Goal: Task Accomplishment & Management: Manage account settings

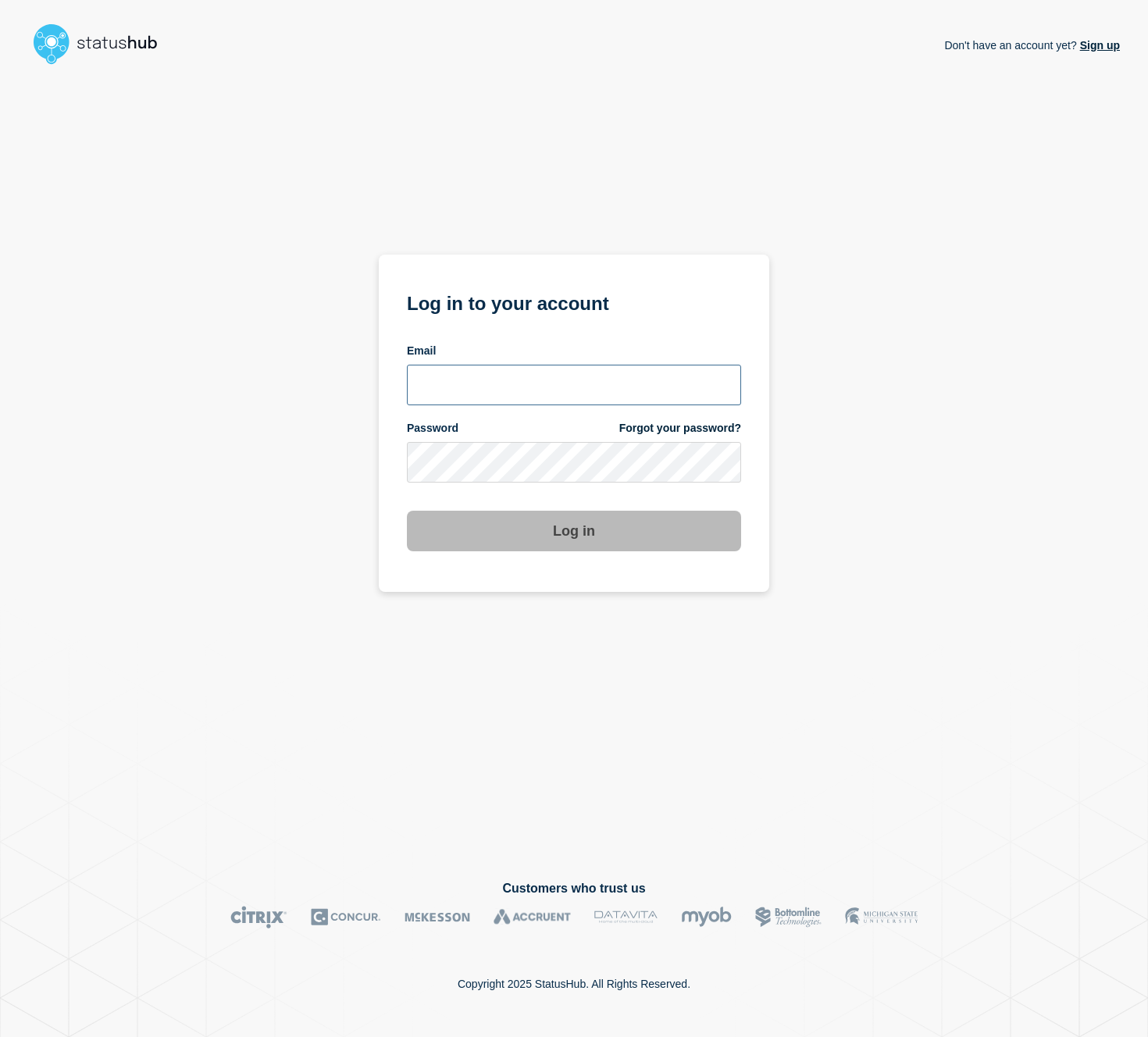
type input "[EMAIL_ADDRESS][PERSON_NAME][DOMAIN_NAME]"
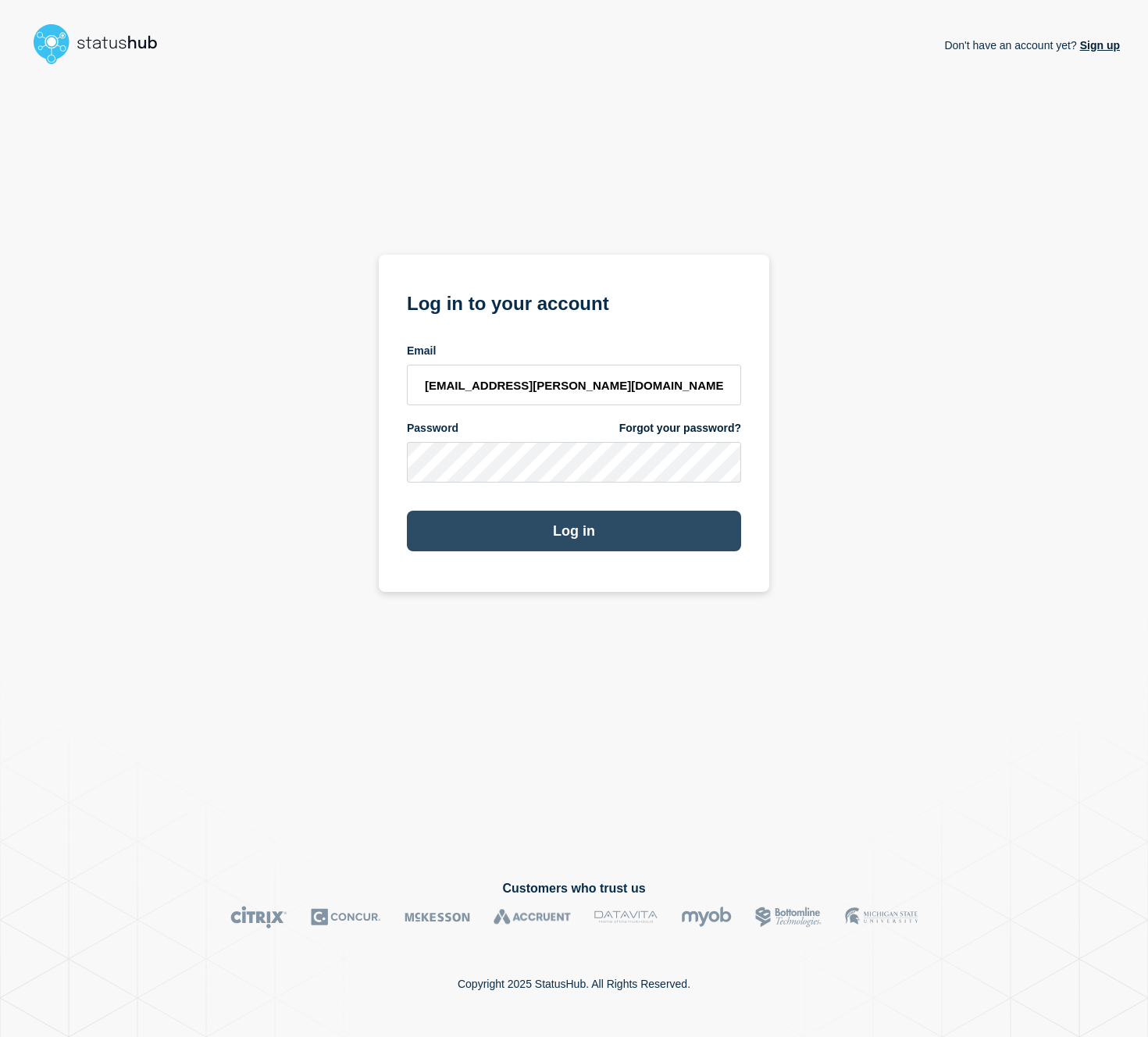
click at [547, 536] on button "Log in" at bounding box center [574, 530] width 334 height 40
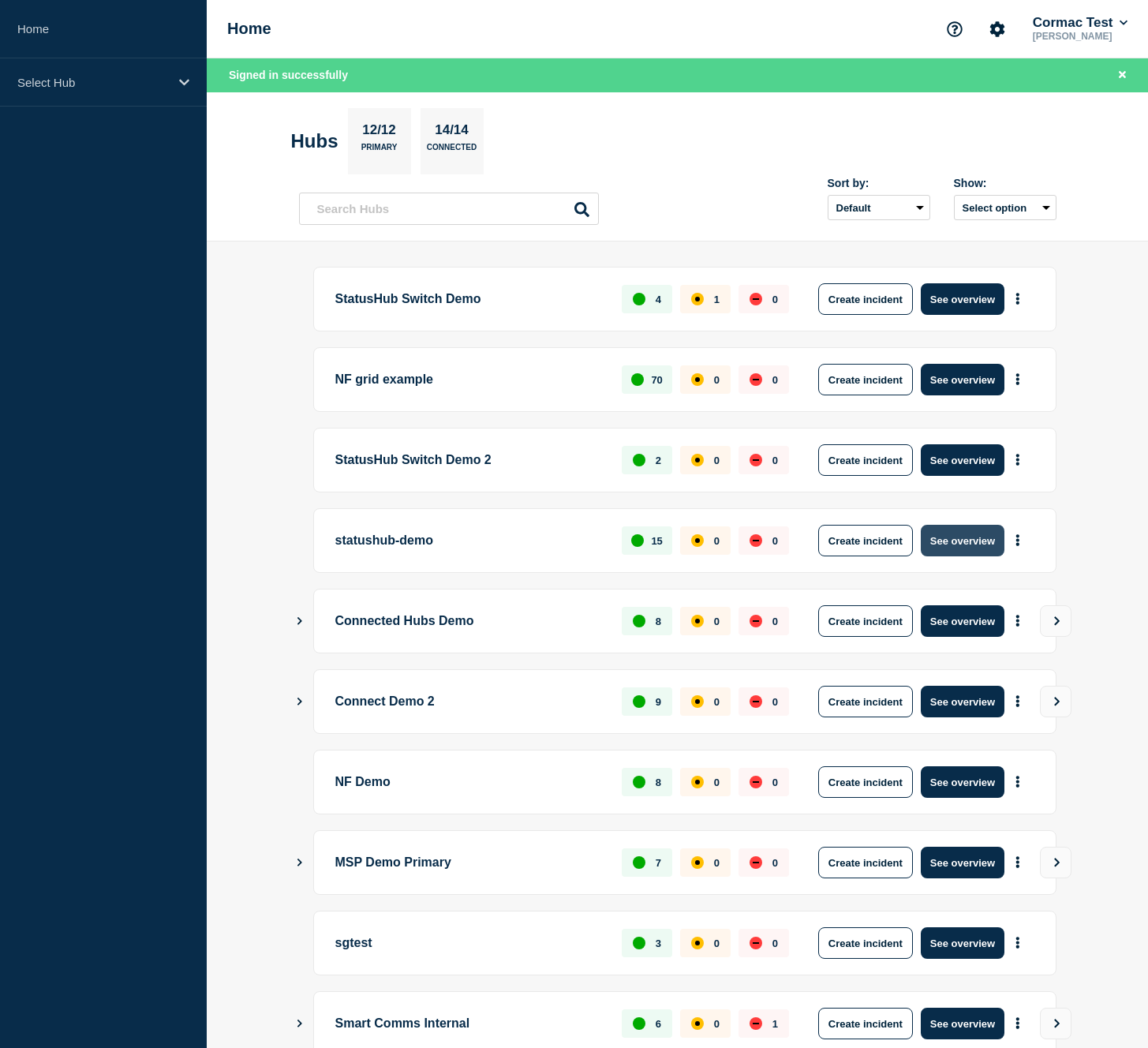
click at [961, 544] on button "See overview" at bounding box center [962, 541] width 83 height 32
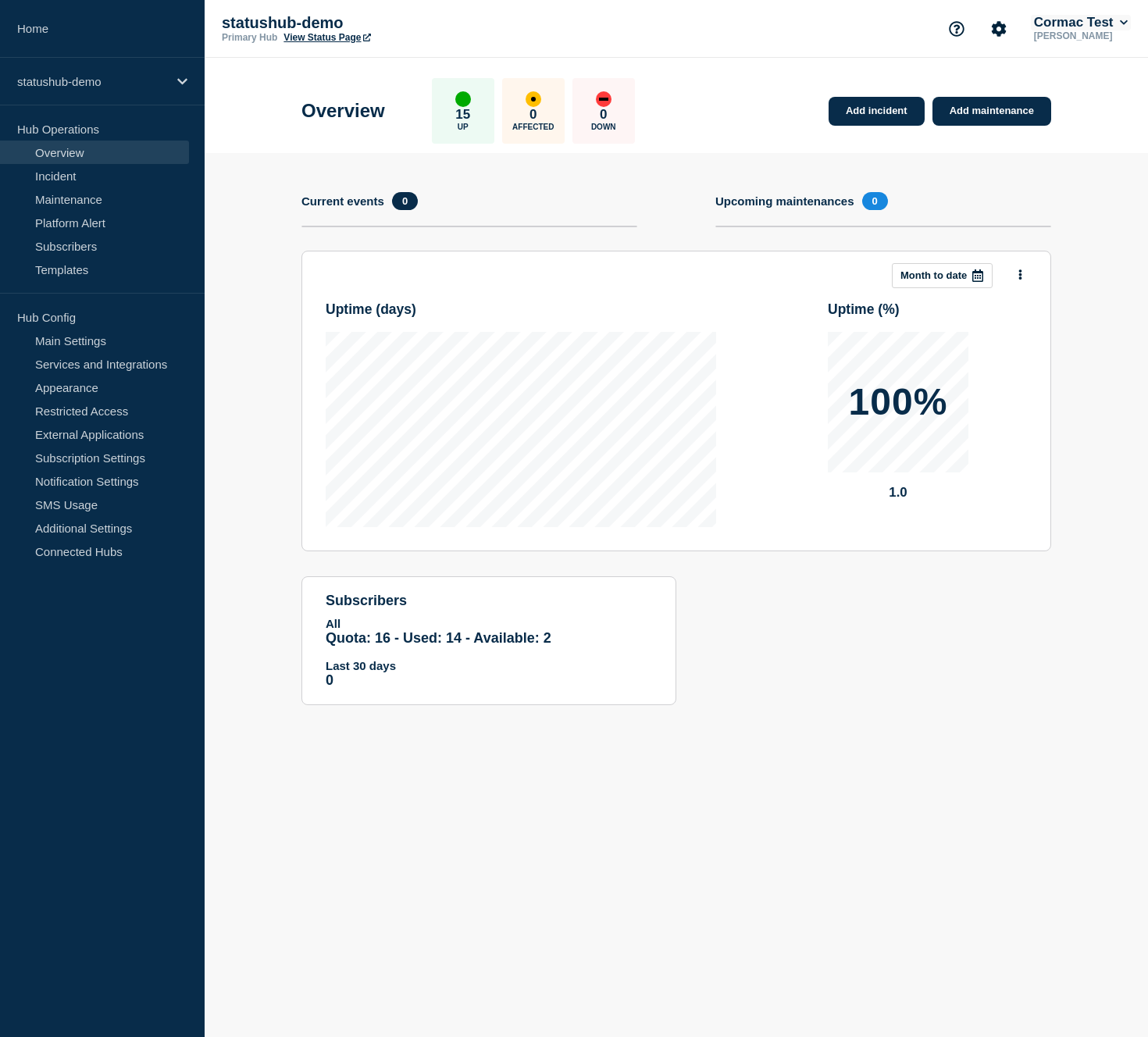
click at [1120, 25] on icon at bounding box center [1123, 23] width 9 height 10
click at [1042, 218] on link "API Key" at bounding box center [1046, 211] width 42 height 14
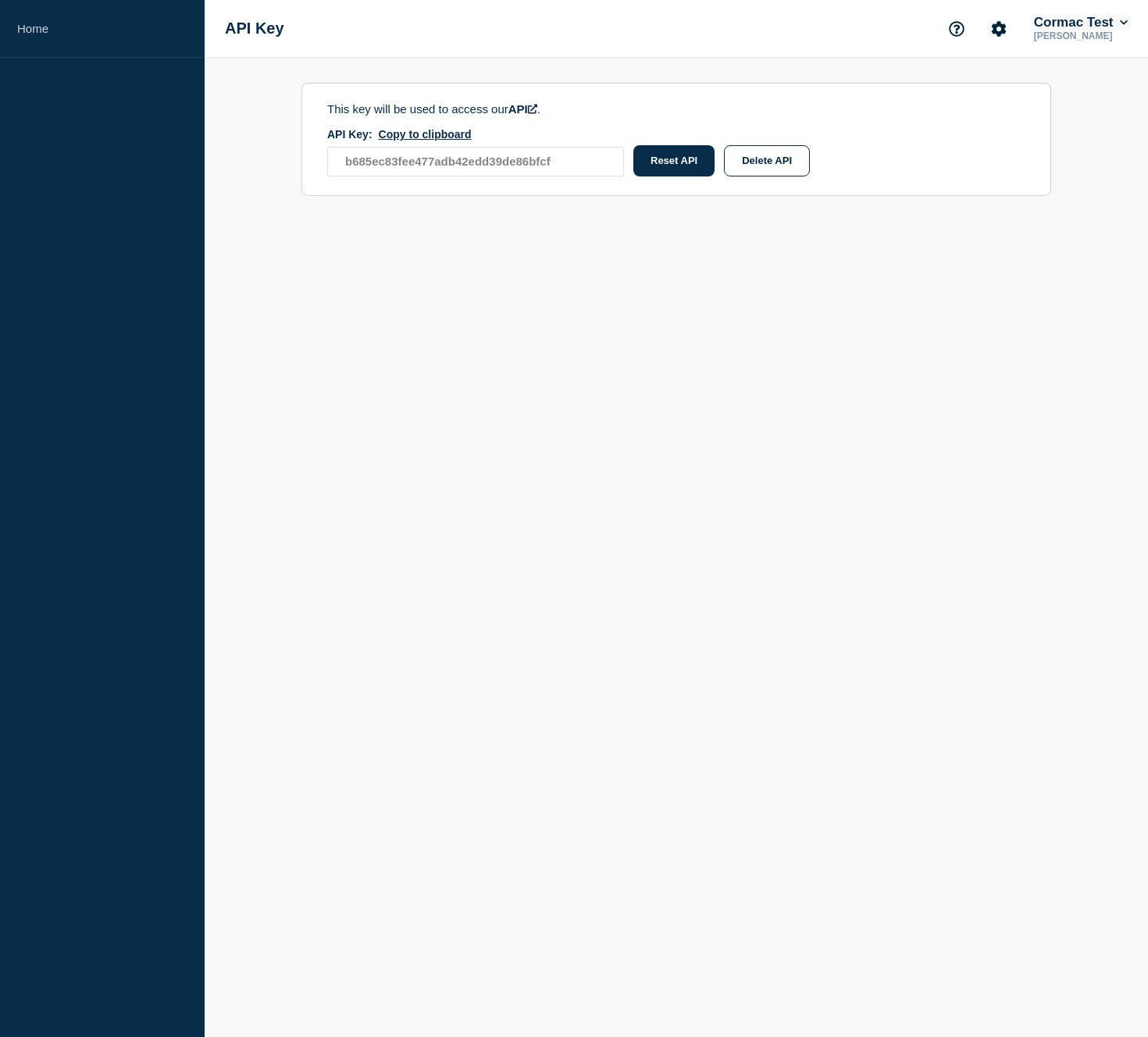
click at [1119, 25] on button "Cormac Test" at bounding box center [1081, 23] width 100 height 16
click at [1065, 84] on button "Cormac McCarthy" at bounding box center [1077, 81] width 105 height 15
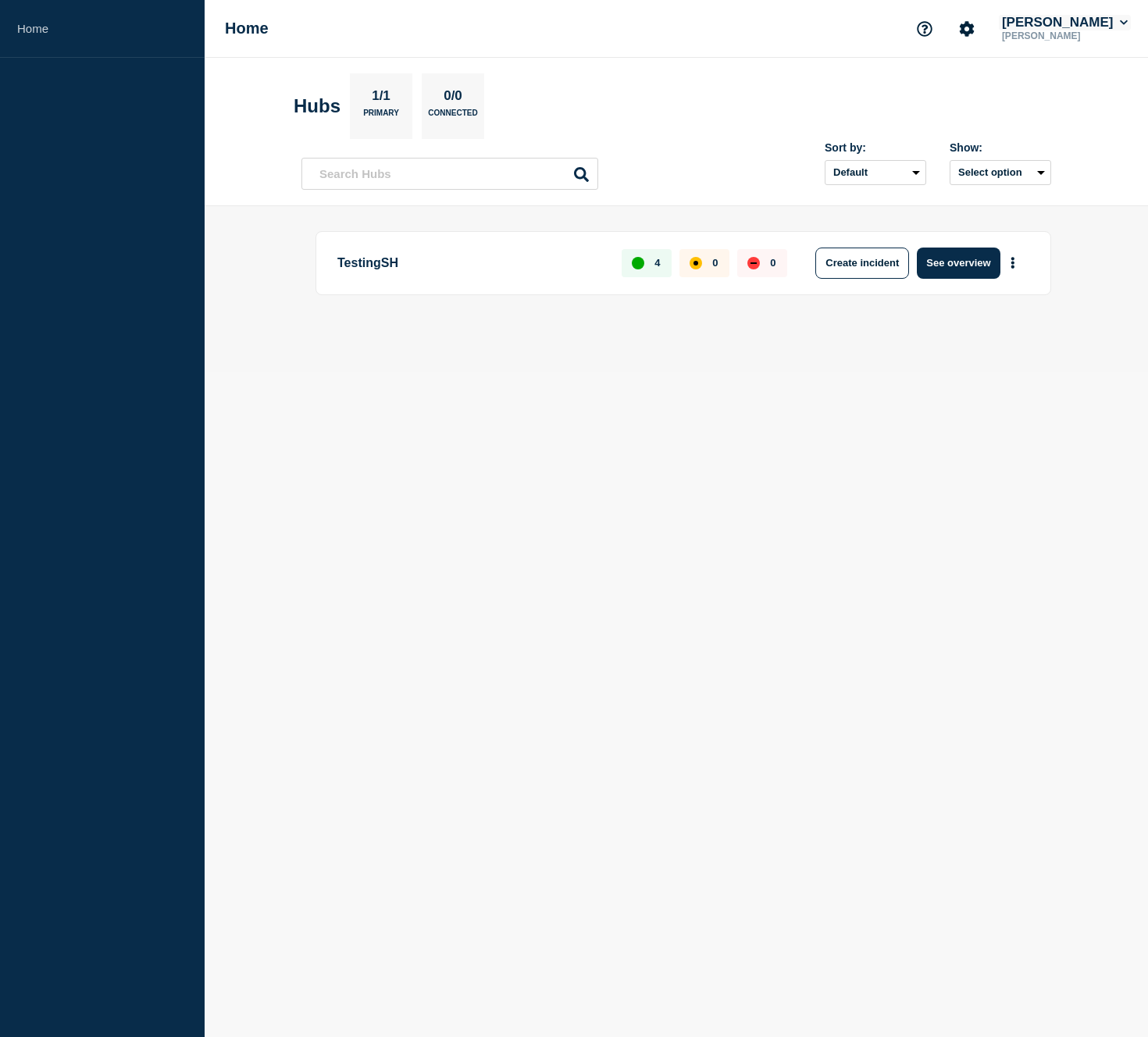
click at [1128, 19] on button "[PERSON_NAME]" at bounding box center [1065, 23] width 132 height 16
click at [1046, 218] on link "API Key" at bounding box center [1036, 211] width 42 height 14
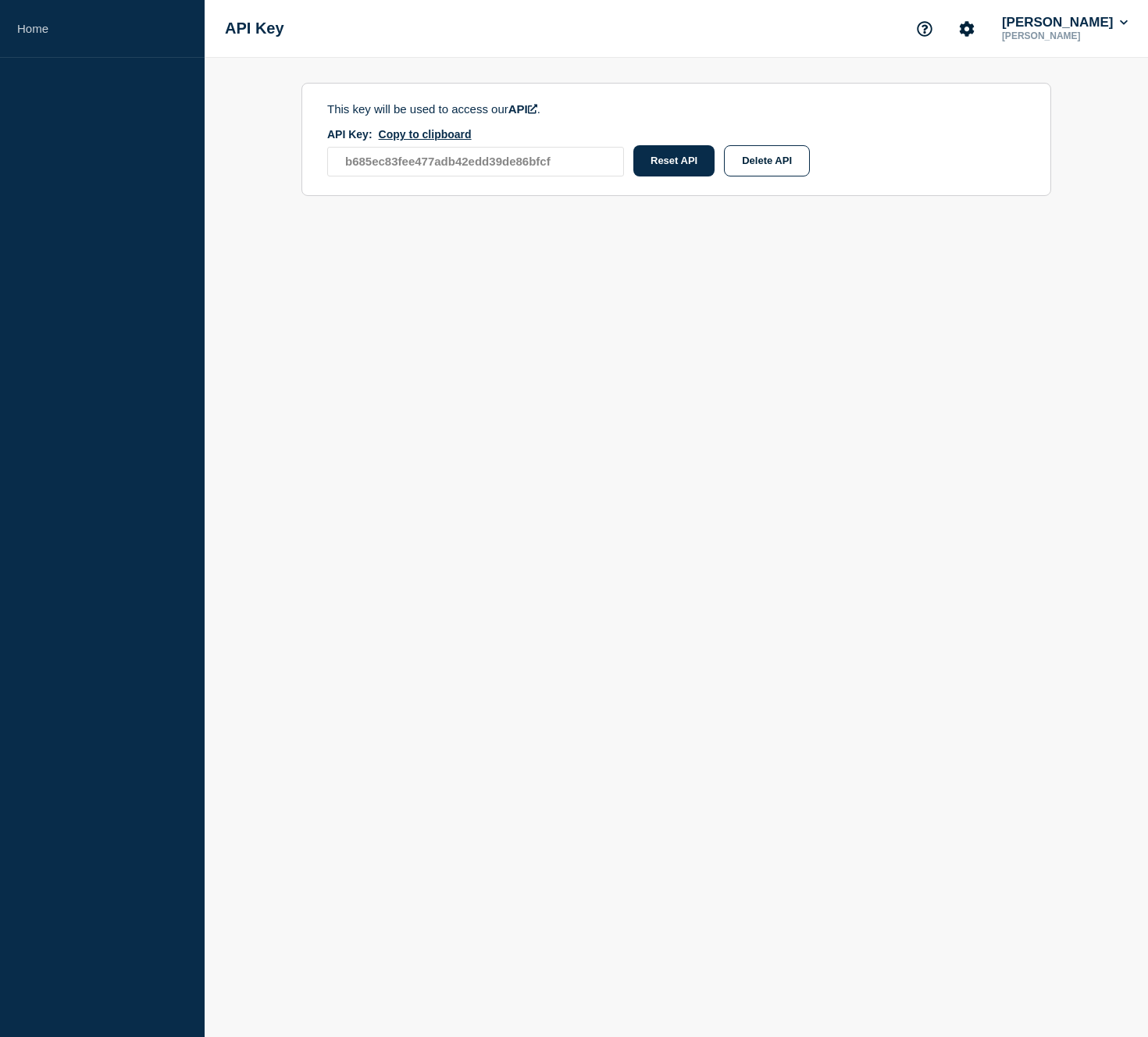
click at [528, 114] on link "API" at bounding box center [522, 109] width 28 height 14
click at [1121, 26] on icon at bounding box center [1123, 23] width 9 height 10
click at [1058, 105] on button "Cormac Test" at bounding box center [1053, 101] width 75 height 15
